Goal: Task Accomplishment & Management: Use online tool/utility

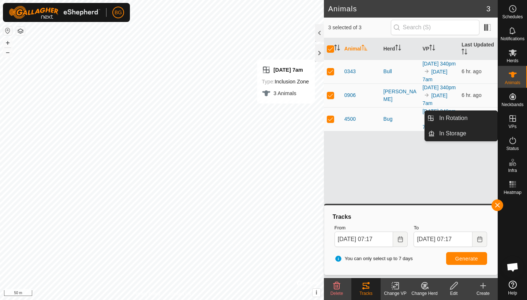
click at [514, 124] on es-virtualpaddocks-svg-icon at bounding box center [512, 119] width 13 height 12
click at [468, 116] on link "In Rotation" at bounding box center [466, 118] width 63 height 15
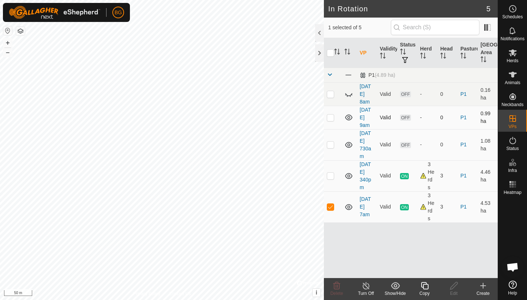
checkbox input "false"
click at [331, 149] on td at bounding box center [333, 144] width 18 height 31
checkbox input "true"
click at [510, 59] on span "Herds" at bounding box center [513, 61] width 12 height 4
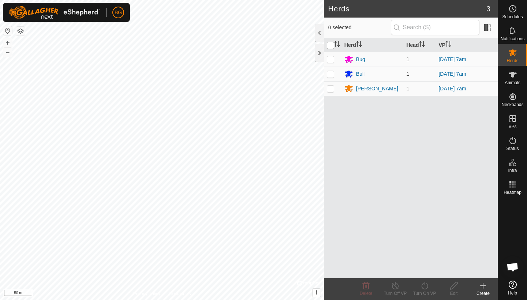
click at [331, 44] on input "checkbox" at bounding box center [330, 45] width 7 height 7
checkbox input "true"
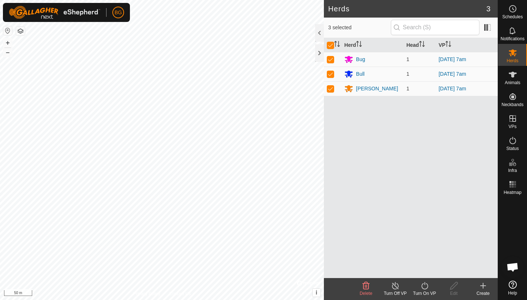
click at [425, 289] on icon at bounding box center [424, 285] width 7 height 7
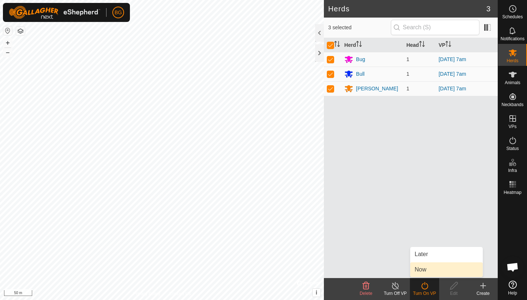
click at [424, 273] on link "Now" at bounding box center [446, 270] width 72 height 15
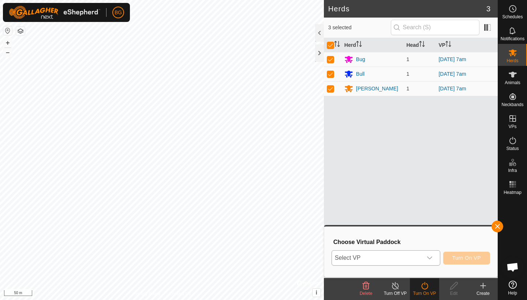
click at [430, 260] on icon "dropdown trigger" at bounding box center [430, 258] width 6 height 6
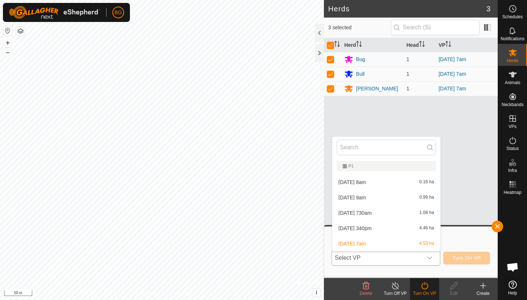
click at [376, 214] on li "[DATE] 730am 1.08 ha" at bounding box center [386, 213] width 108 height 15
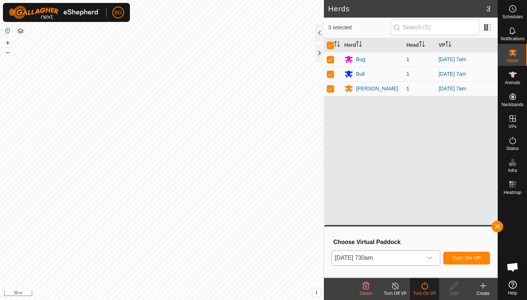
click at [463, 258] on span "Turn On VP" at bounding box center [467, 258] width 29 height 6
